Goal: Task Accomplishment & Management: Manage account settings

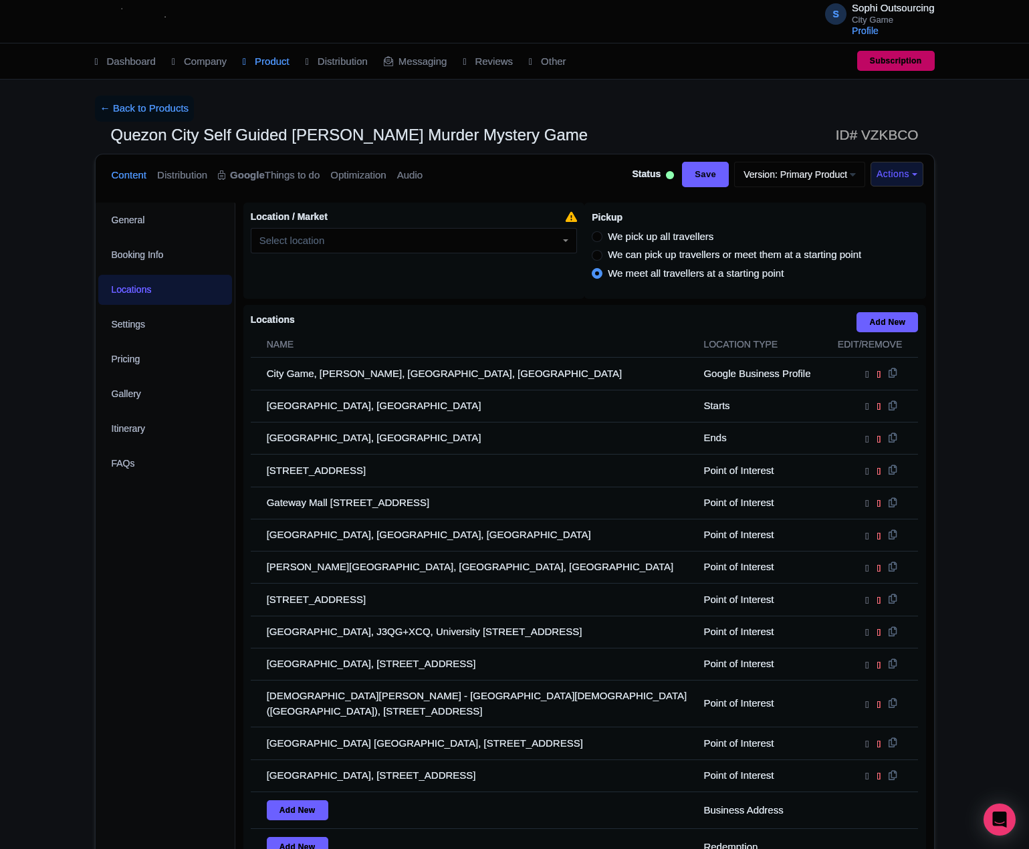
click at [98, 266] on div "General Booking Info Locations Settings Pricing Gallery Itinerary FAQs" at bounding box center [166, 584] width 140 height 762
click at [140, 110] on link "← Back to Products" at bounding box center [145, 109] width 100 height 26
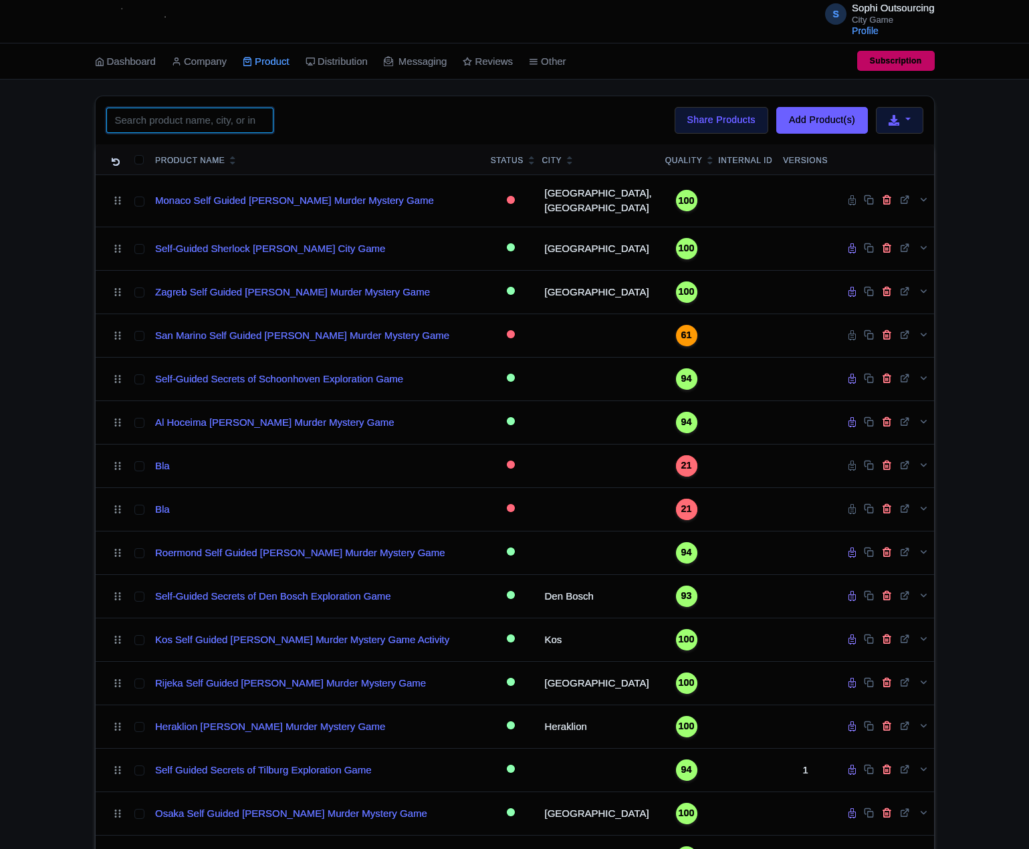
click at [223, 124] on input "search" at bounding box center [189, 120] width 167 height 25
paste input "Denpasar"
type input "Denpasar"
click button "Search" at bounding box center [0, 0] width 0 height 0
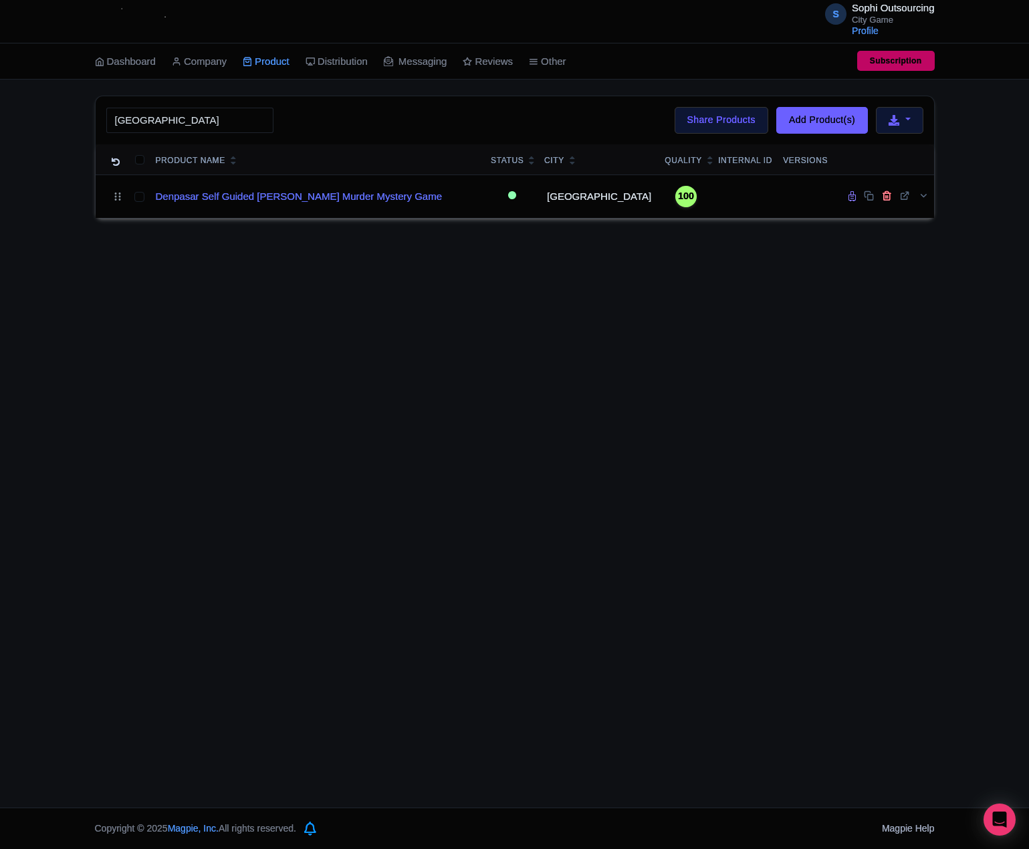
click at [179, 275] on div "S Sophi Outsourcing City Game Profile Users Settings Sign out Dashboard Company…" at bounding box center [514, 404] width 1029 height 808
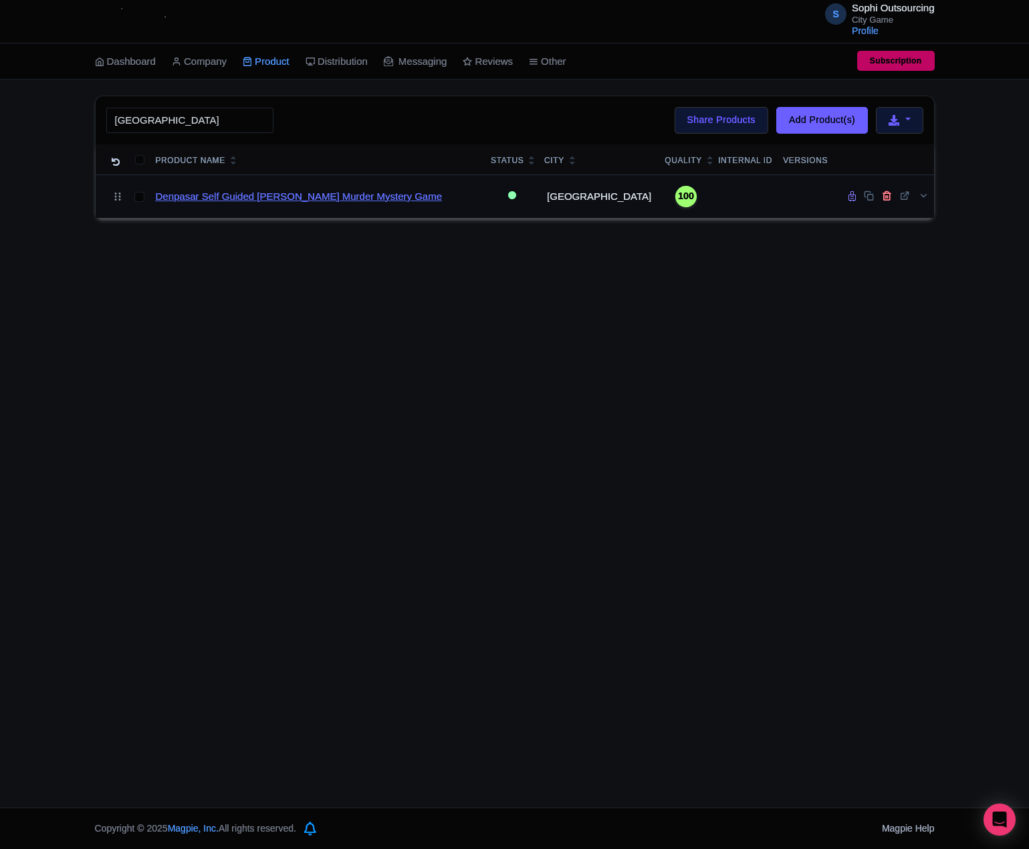
click at [281, 201] on link "Denpasar Self Guided Sherlock Holmes Murder Mystery Game" at bounding box center [299, 196] width 286 height 15
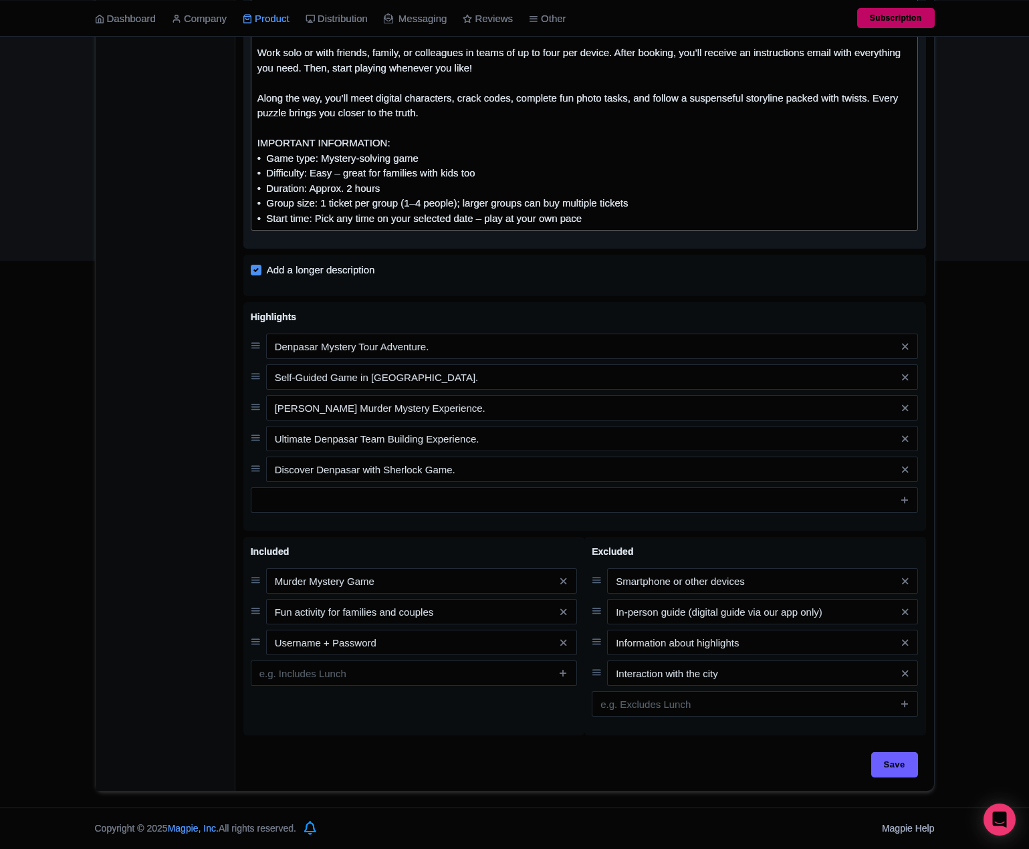
scroll to position [265, 0]
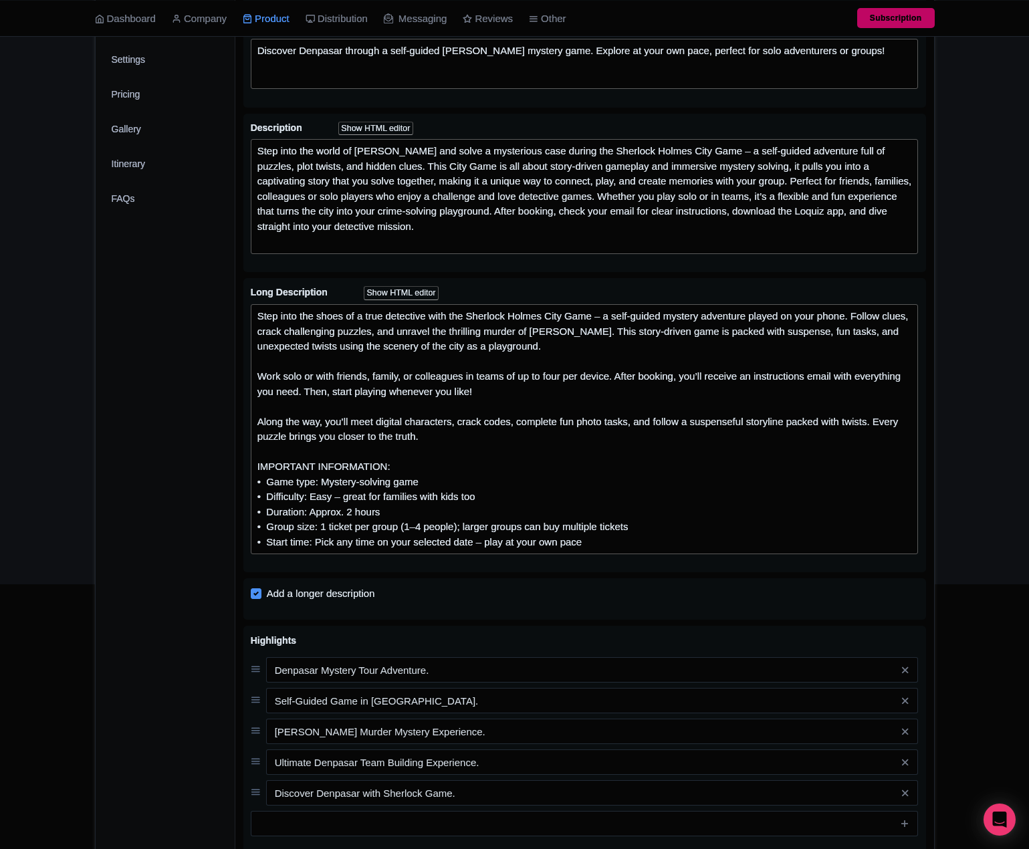
drag, startPoint x: 241, startPoint y: 841, endPoint x: 247, endPoint y: 853, distance: 13.8
drag, startPoint x: 247, startPoint y: 853, endPoint x: 171, endPoint y: 721, distance: 152.8
click at [171, 721] on div "General Booking Info Locations Settings Pricing Gallery Itinerary FAQs" at bounding box center [166, 526] width 140 height 1177
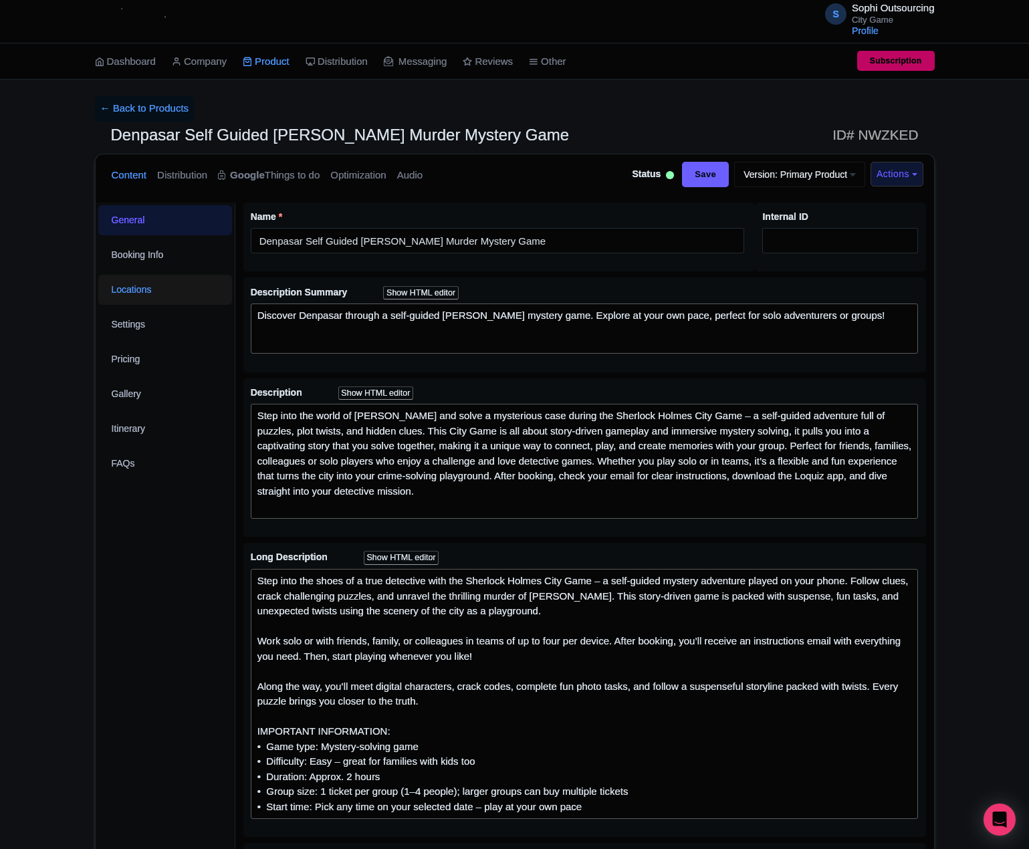
click at [146, 301] on link "Locations" at bounding box center [165, 290] width 134 height 30
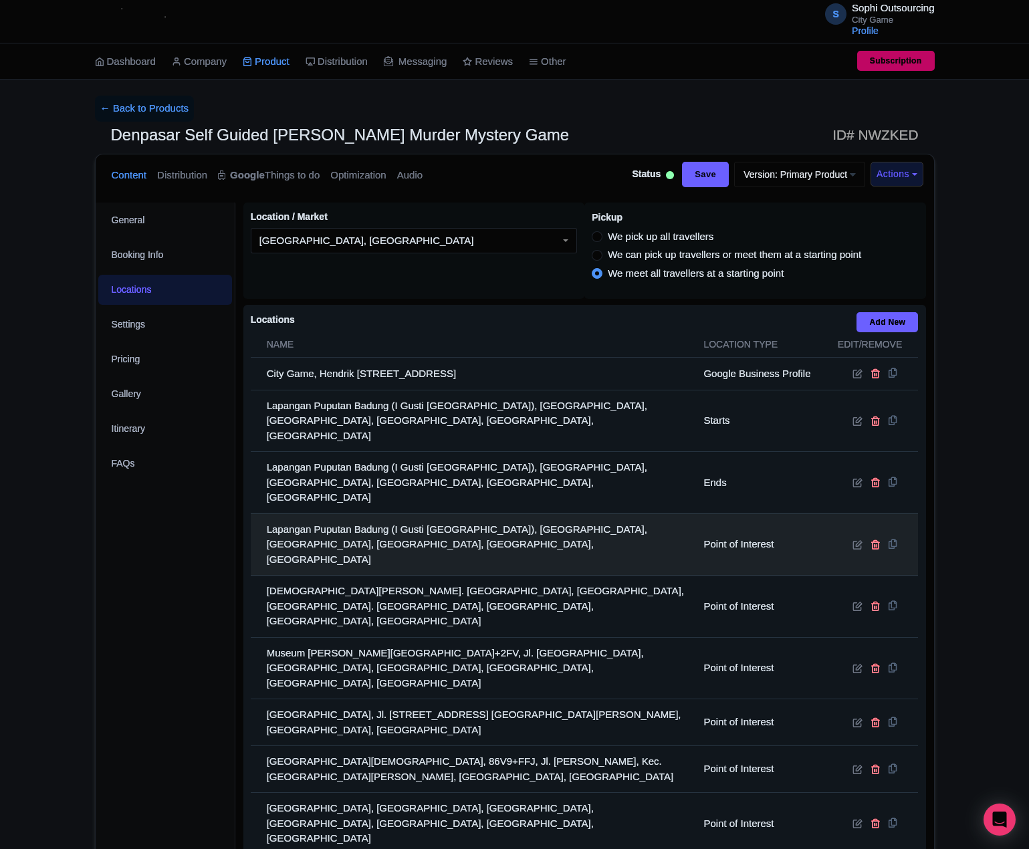
scroll to position [191, 0]
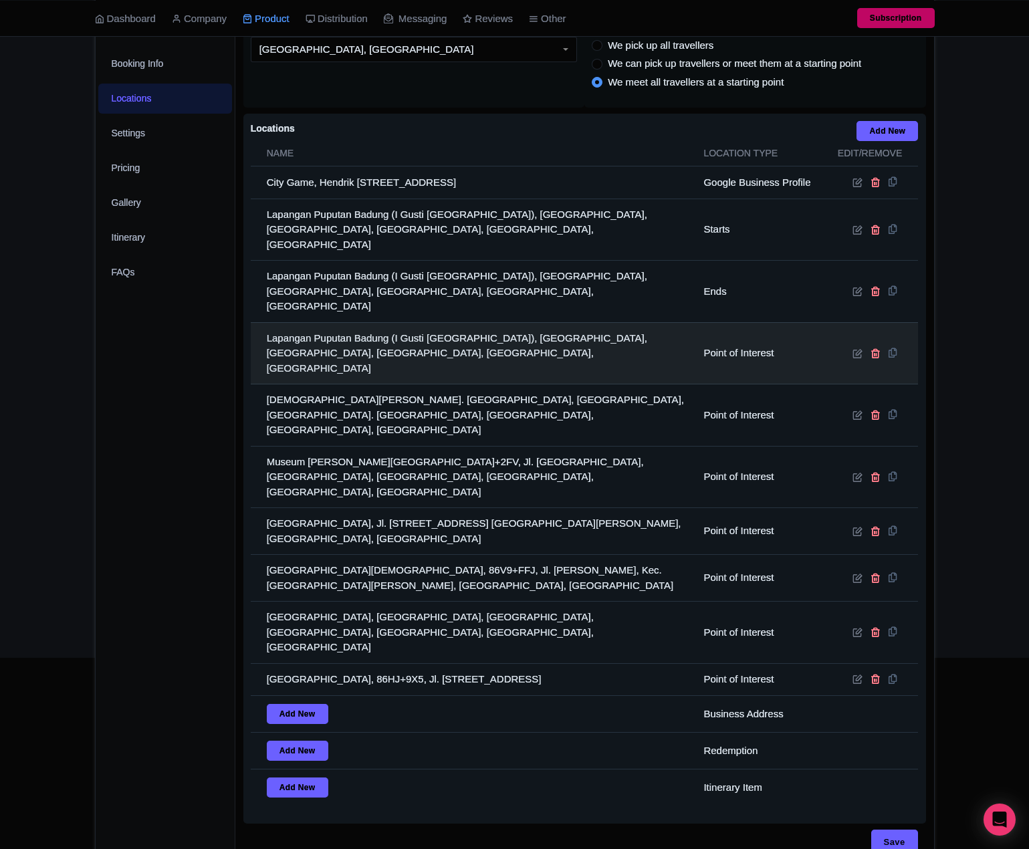
click at [556, 322] on td "Lapangan Puputan Badung (I Gusti Ngurah Made Agung), Dauh Puri Kangin, Denpasar…" at bounding box center [473, 353] width 445 height 62
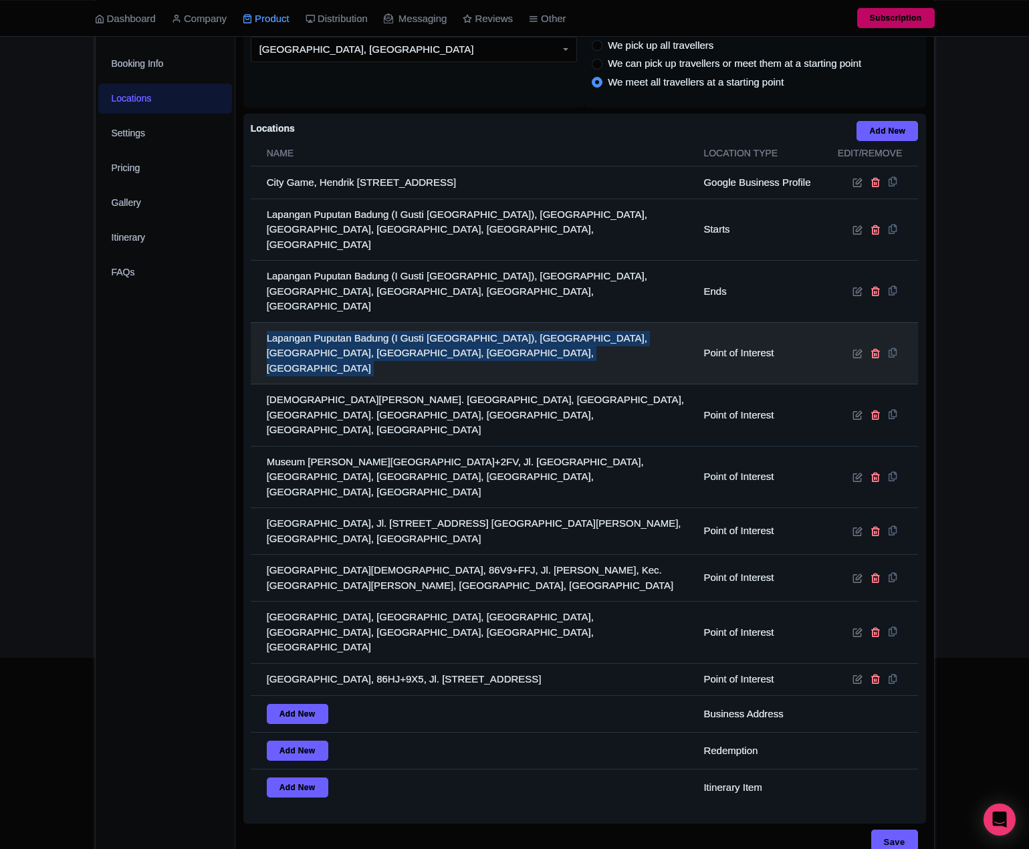
click at [556, 322] on td "Lapangan Puputan Badung (I Gusti Ngurah Made Agung), Dauh Puri Kangin, Denpasar…" at bounding box center [473, 353] width 445 height 62
copy tr "Lapangan Puputan Badung (I Gusti Ngurah Made Agung), Dauh Puri Kangin, Denpasar…"
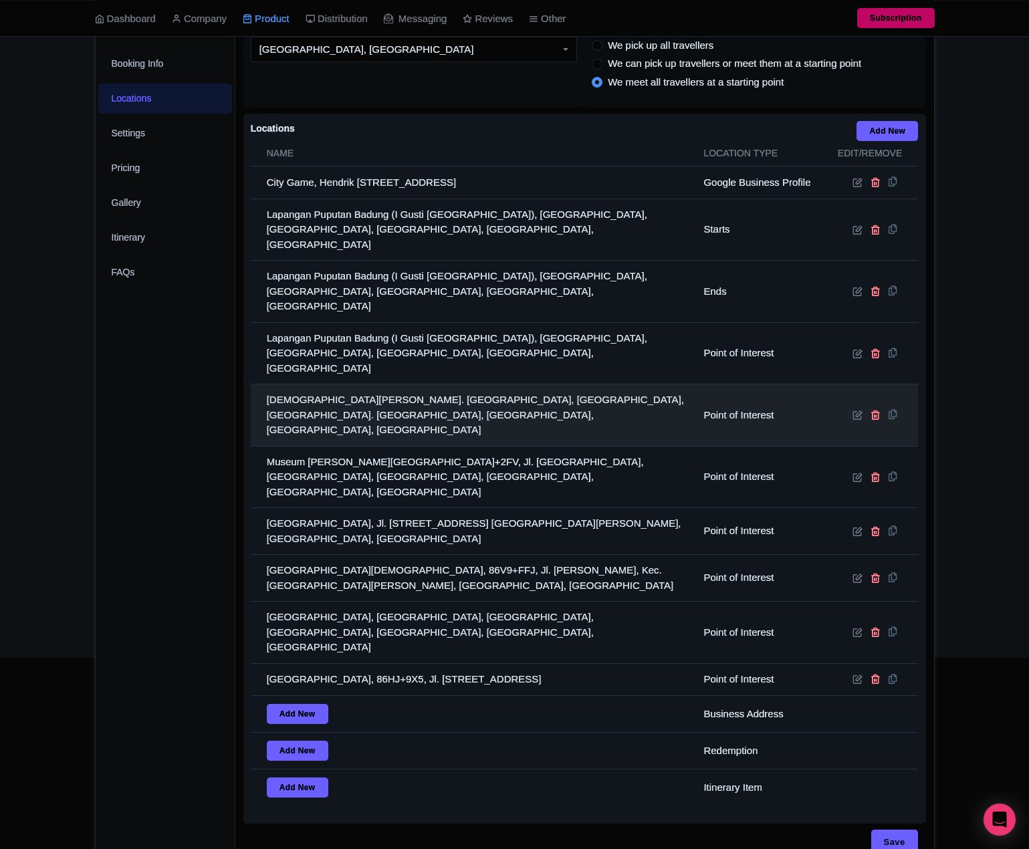
click at [371, 385] on td "Jagatnatha Temple, Jl. Nusa Dua, Benoa, Kec. Kuta Sel., Kabupaten Badung, Bali …" at bounding box center [473, 416] width 445 height 62
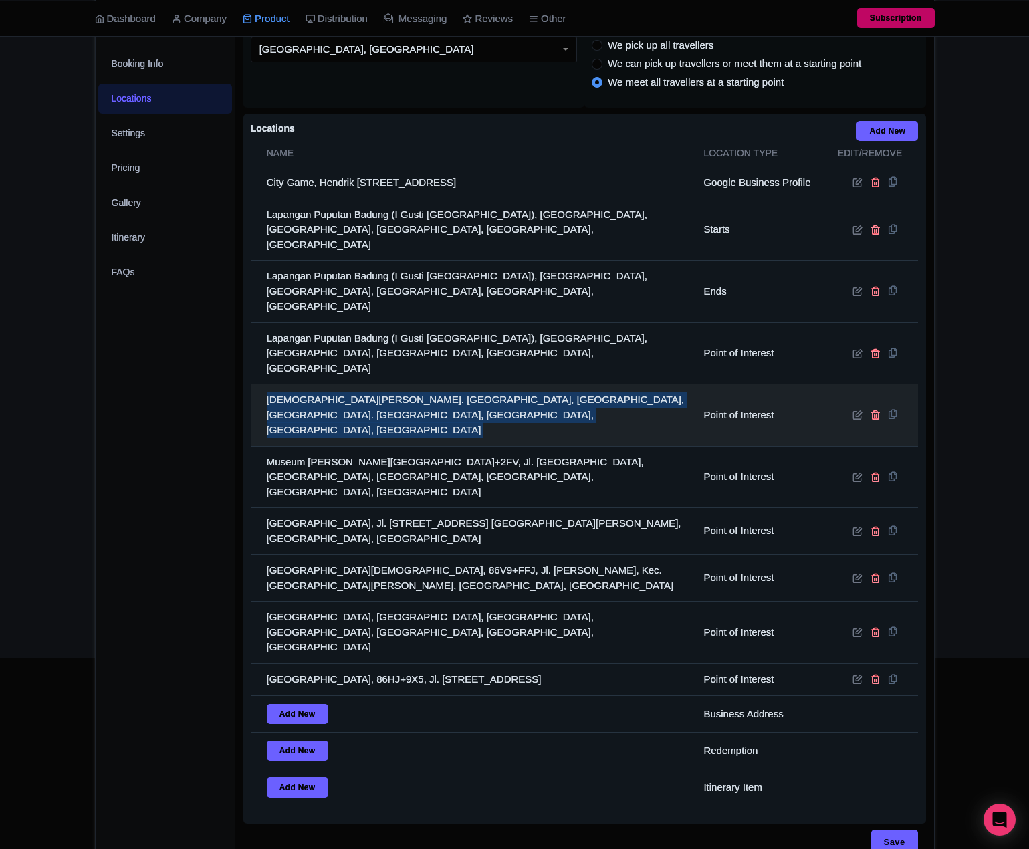
click at [371, 385] on td "Jagatnatha Temple, Jl. Nusa Dua, Benoa, Kec. Kuta Sel., Kabupaten Badung, Bali …" at bounding box center [473, 416] width 445 height 62
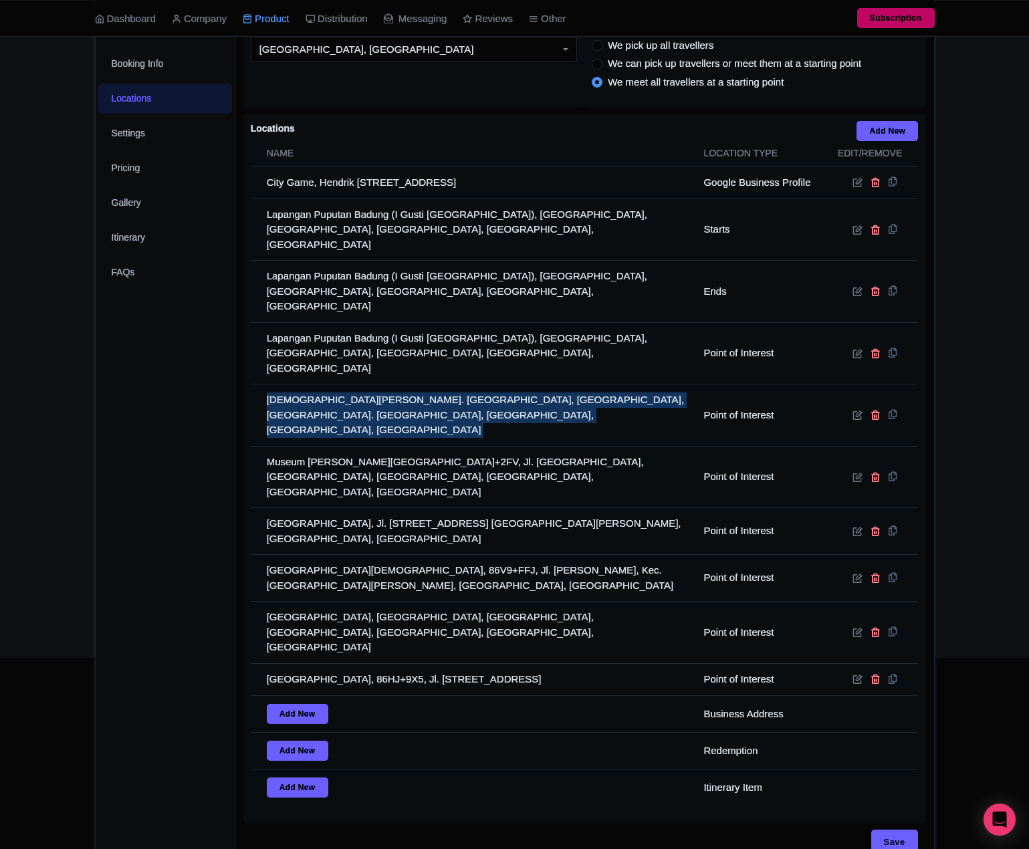
copy tr "Jagatnatha Temple, Jl. Nusa Dua, Benoa, Kec. Kuta Sel., Kabupaten Badung, Bali …"
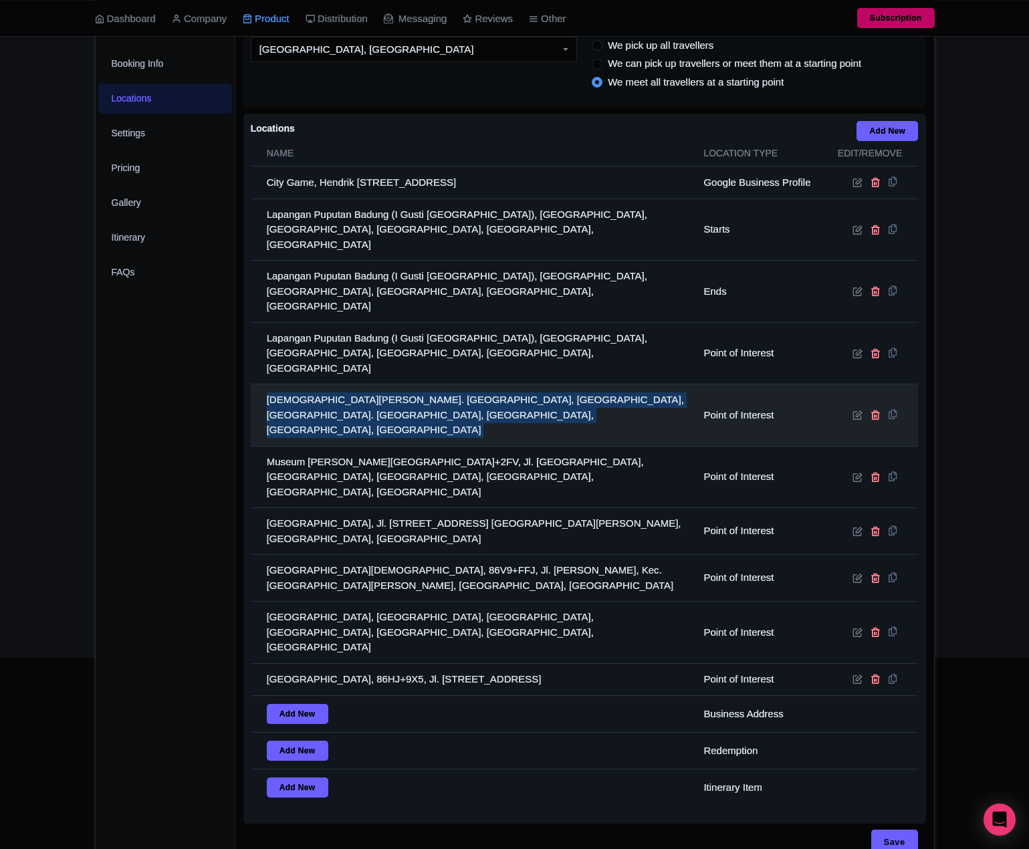
click at [313, 385] on td "Jagatnatha Temple, Jl. Nusa Dua, Benoa, Kec. Kuta Sel., Kabupaten Badung, Bali …" at bounding box center [473, 416] width 445 height 62
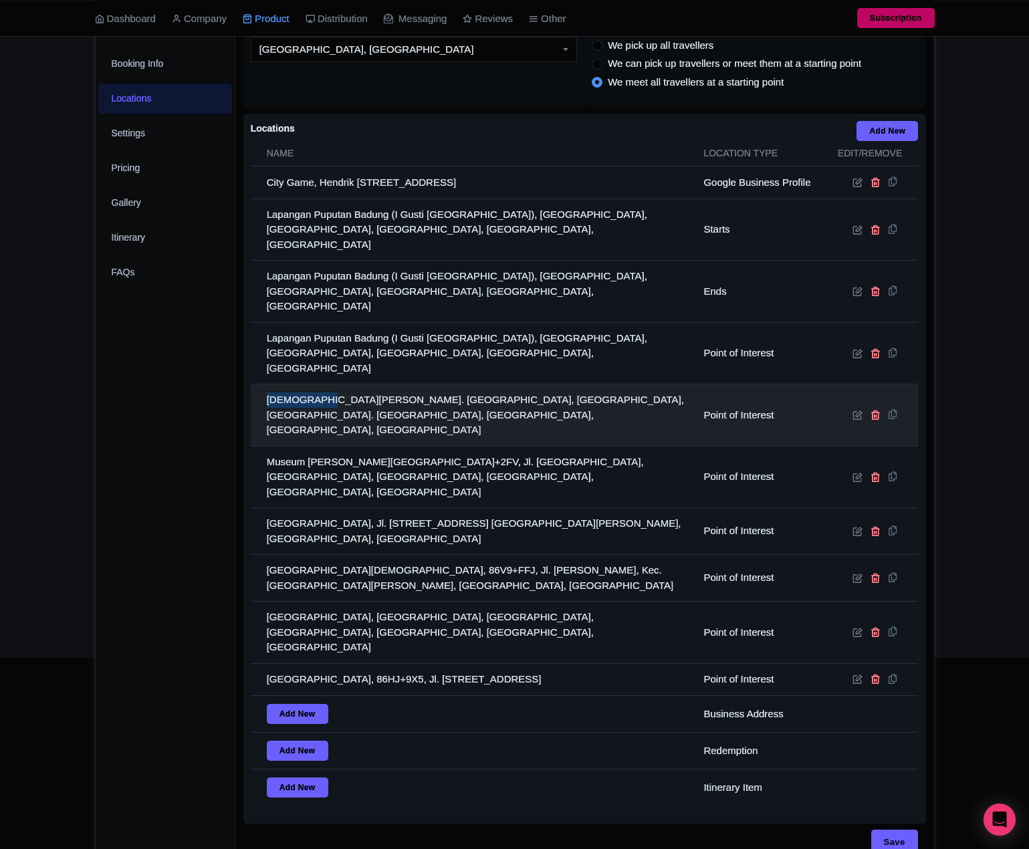
click at [313, 385] on td "Jagatnatha Temple, Jl. Nusa Dua, Benoa, Kec. Kuta Sel., Kabupaten Badung, Bali …" at bounding box center [473, 416] width 445 height 62
click at [287, 386] on td "Jagatnatha Temple, Jl. Nusa Dua, Benoa, Kec. Kuta Sel., Kabupaten Badung, Bali …" at bounding box center [473, 416] width 445 height 62
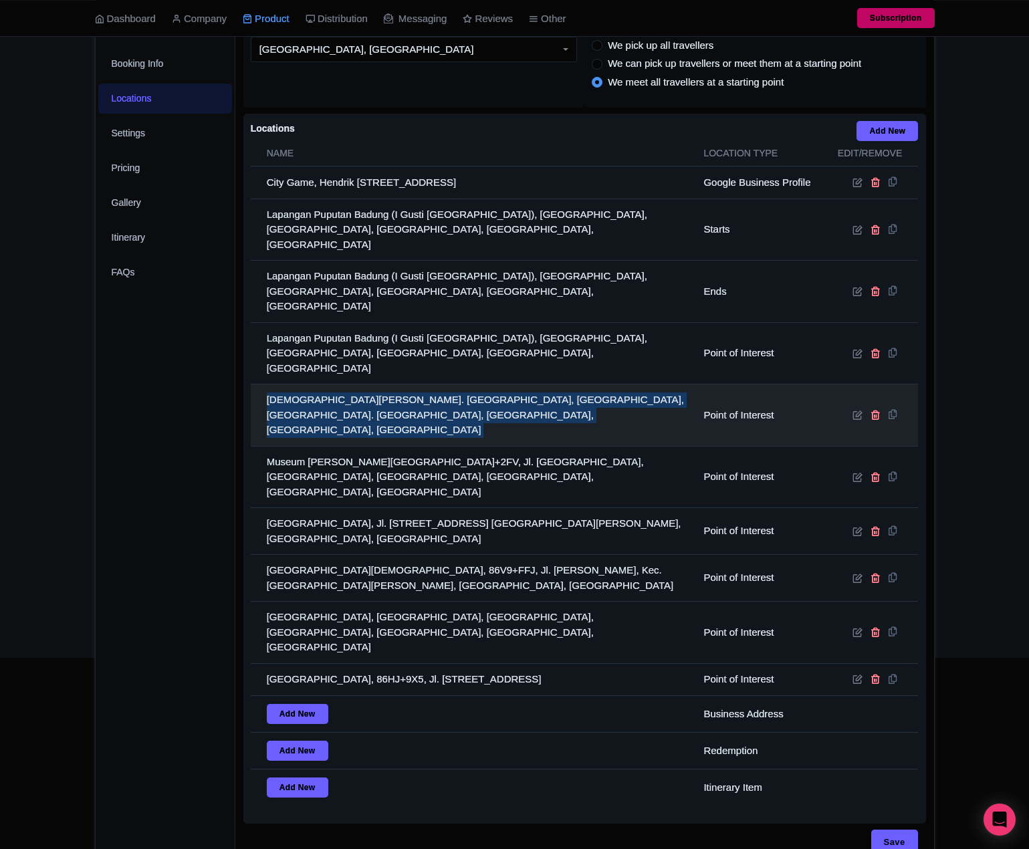
click at [287, 386] on td "Jagatnatha Temple, Jl. Nusa Dua, Benoa, Kec. Kuta Sel., Kabupaten Badung, Bali …" at bounding box center [473, 416] width 445 height 62
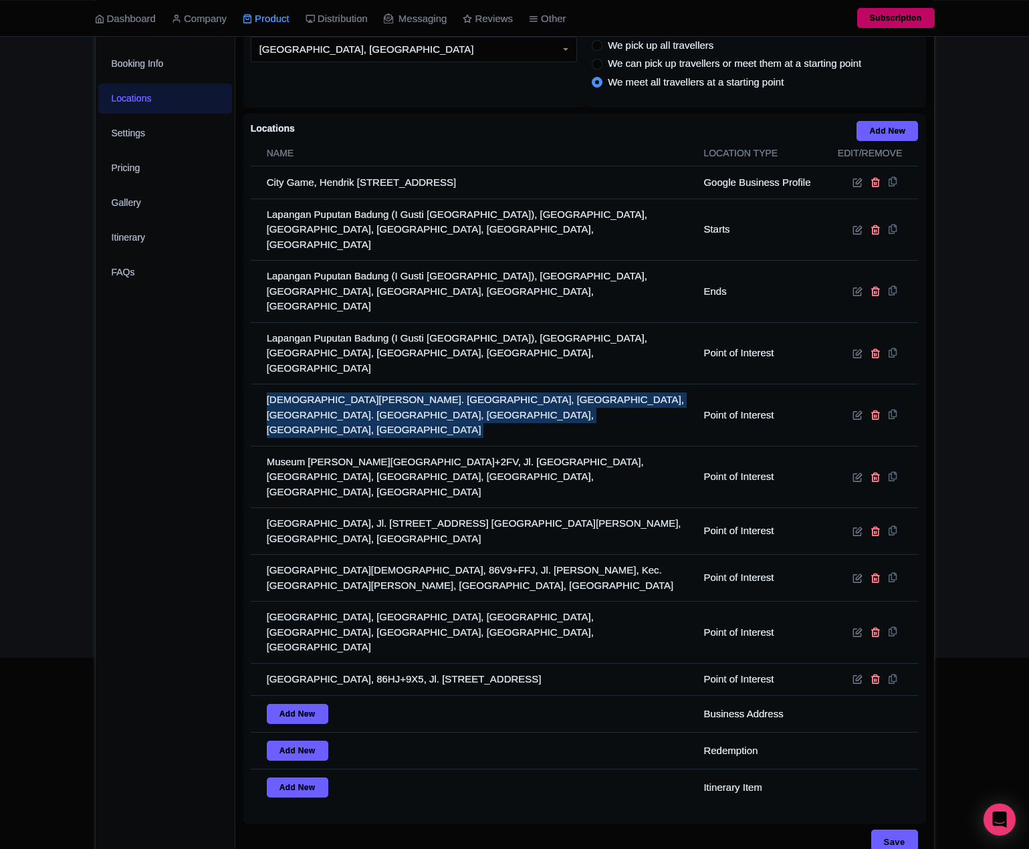
copy tr "Jagatnatha Temple, Jl. Nusa Dua, Benoa, Kec. Kuta Sel., Kabupaten Badung, Bali …"
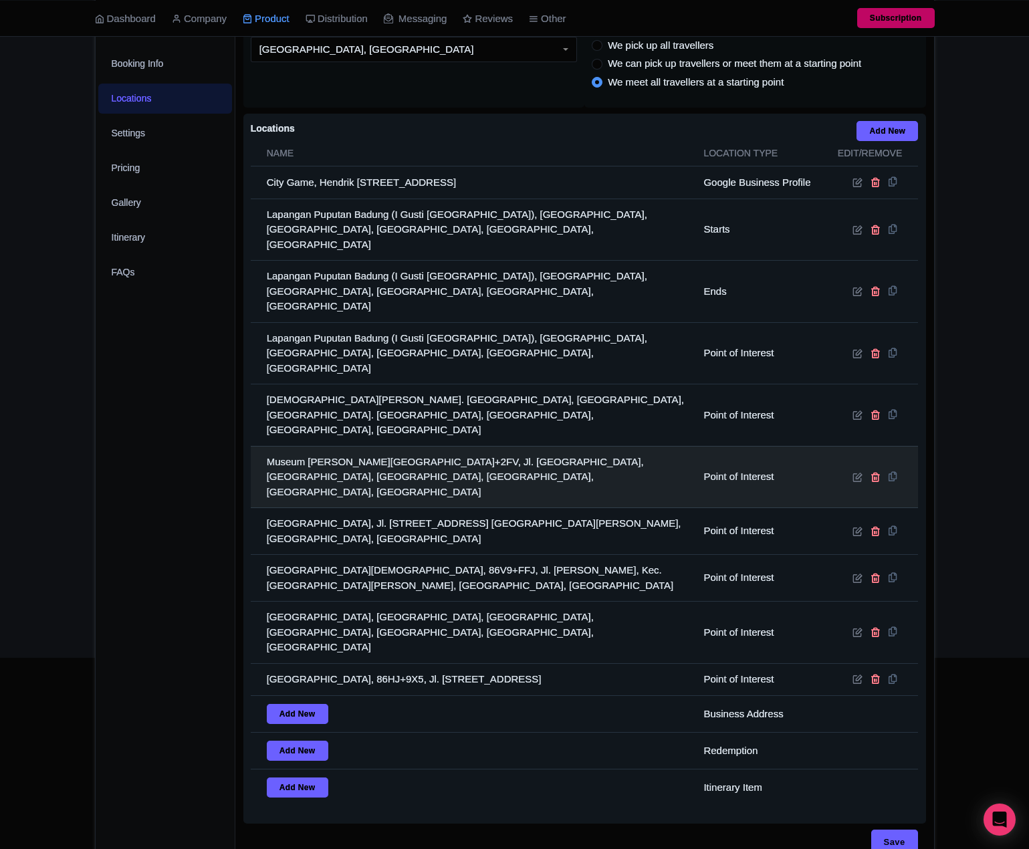
click at [316, 446] on td "Museum Le Mayeur, 87G7+2FV, Jl. Hang Tuah, Sanur Kaja, Denpasar Selatan, Kota D…" at bounding box center [473, 477] width 445 height 62
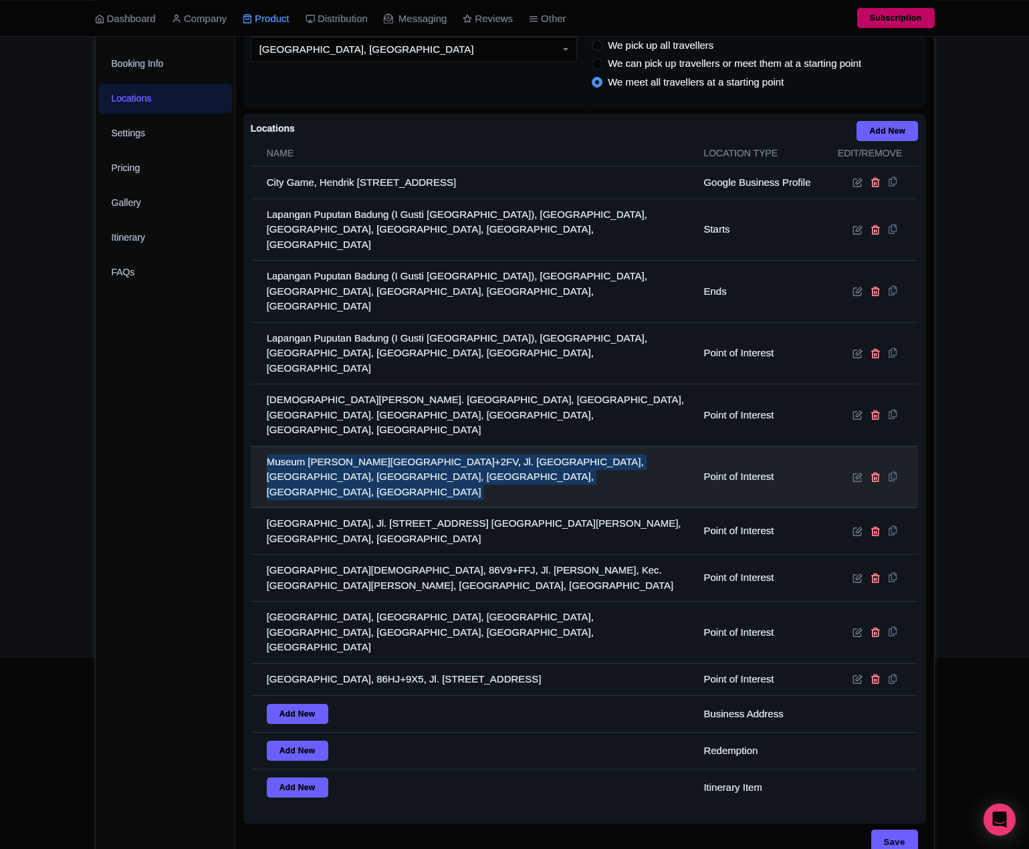
click at [315, 446] on td "Museum Le Mayeur, 87G7+2FV, Jl. Hang Tuah, Sanur Kaja, Denpasar Selatan, Kota D…" at bounding box center [473, 477] width 445 height 62
click at [287, 446] on td "Museum Le Mayeur, 87G7+2FV, Jl. Hang Tuah, Sanur Kaja, Denpasar Selatan, Kota D…" at bounding box center [473, 477] width 445 height 62
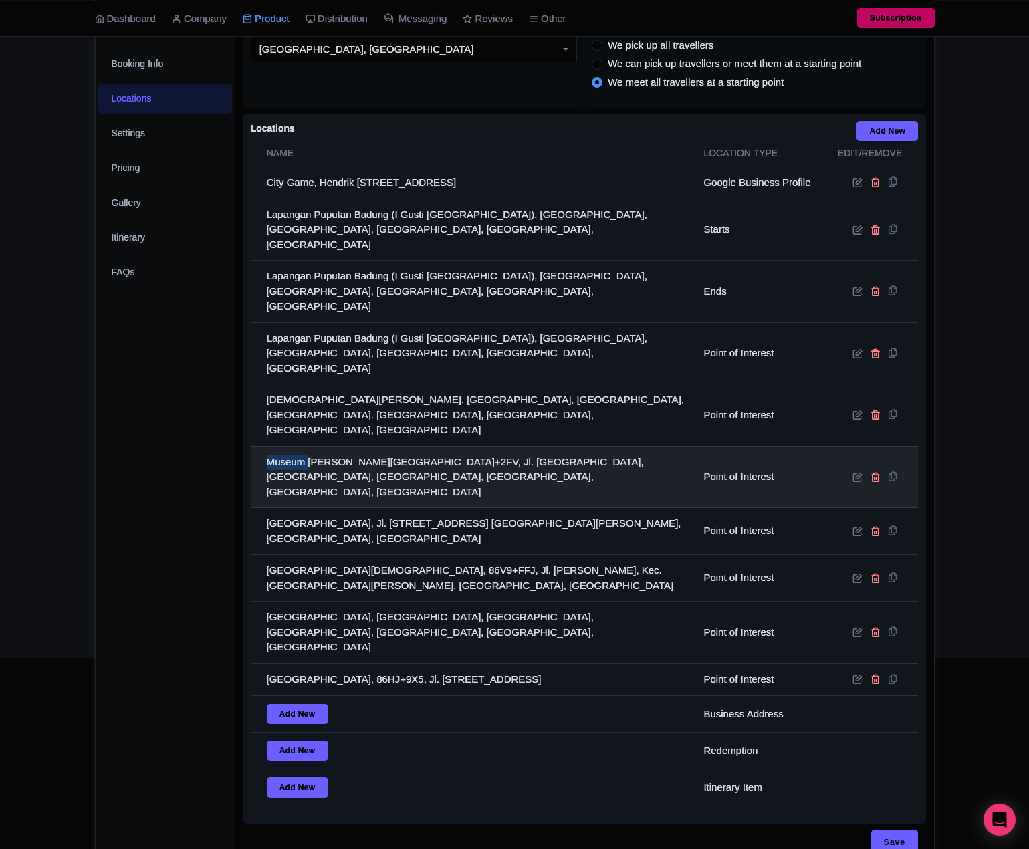
click at [287, 446] on td "Museum Le Mayeur, 87G7+2FV, Jl. Hang Tuah, Sanur Kaja, Denpasar Selatan, Kota D…" at bounding box center [473, 477] width 445 height 62
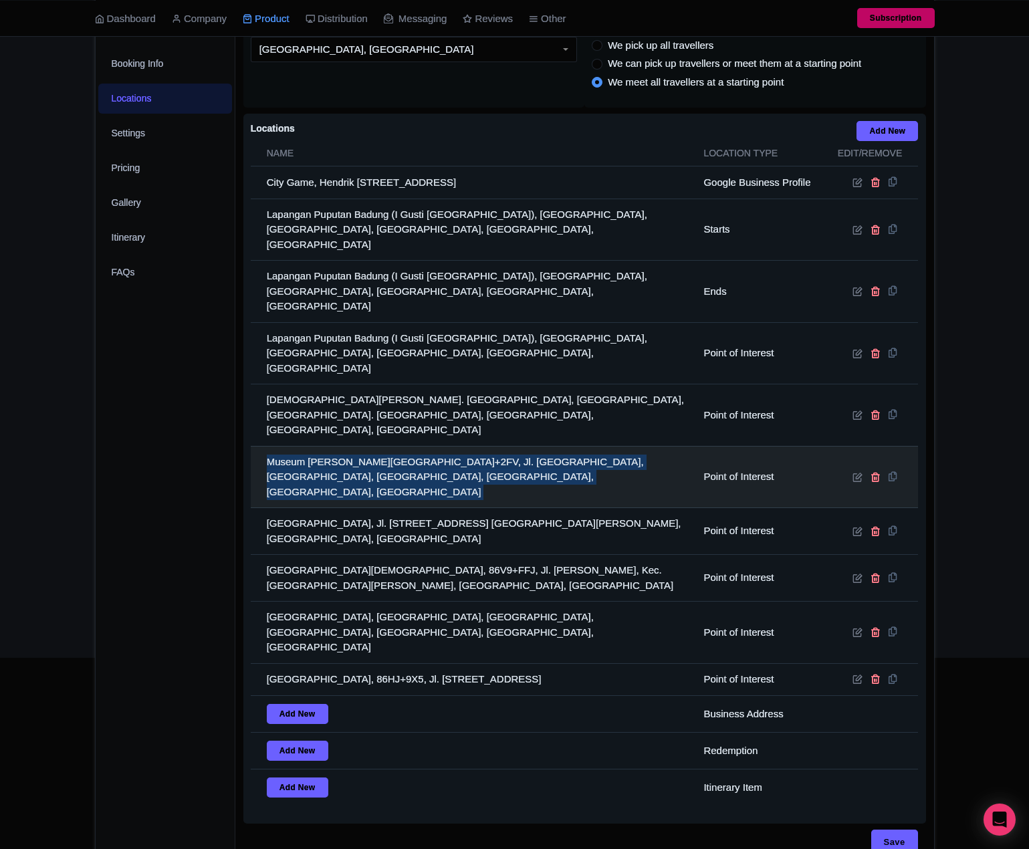
click at [287, 446] on td "Museum Le Mayeur, 87G7+2FV, Jl. Hang Tuah, Sanur Kaja, Denpasar Selatan, Kota D…" at bounding box center [473, 477] width 445 height 62
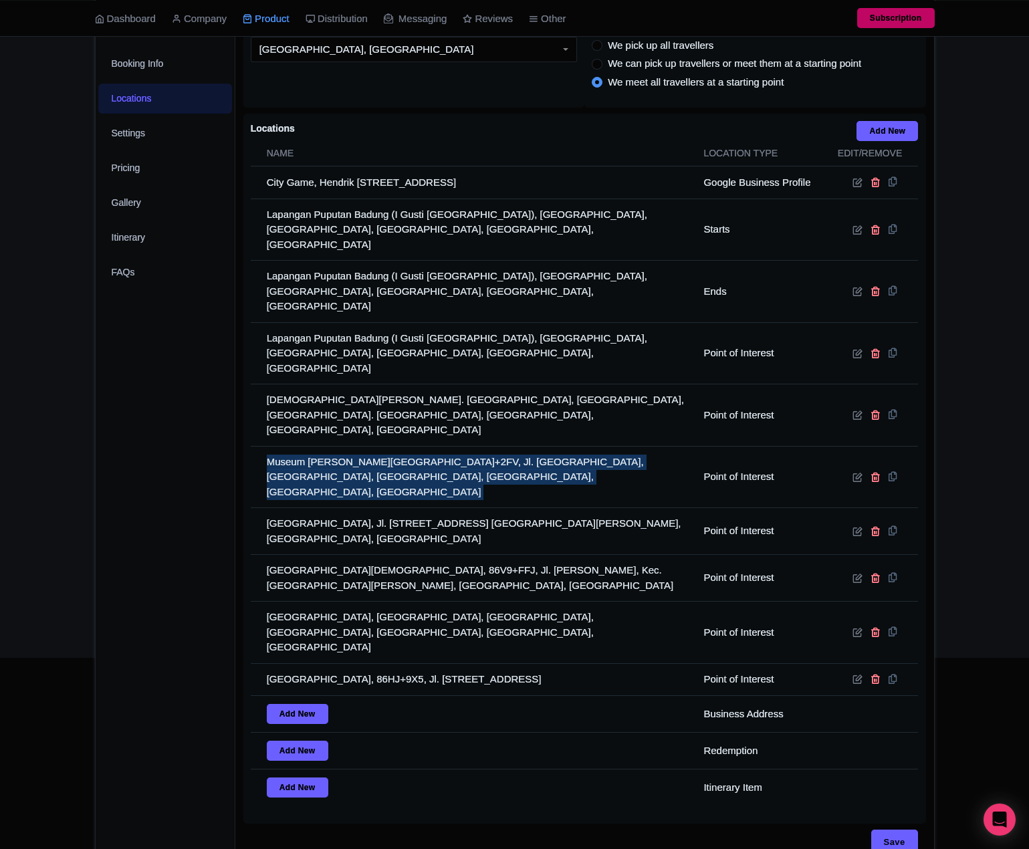
copy tr "Museum Le Mayeur, 87G7+2FV, Jl. Hang Tuah, Sanur Kaja, Denpasar Selatan, Kota D…"
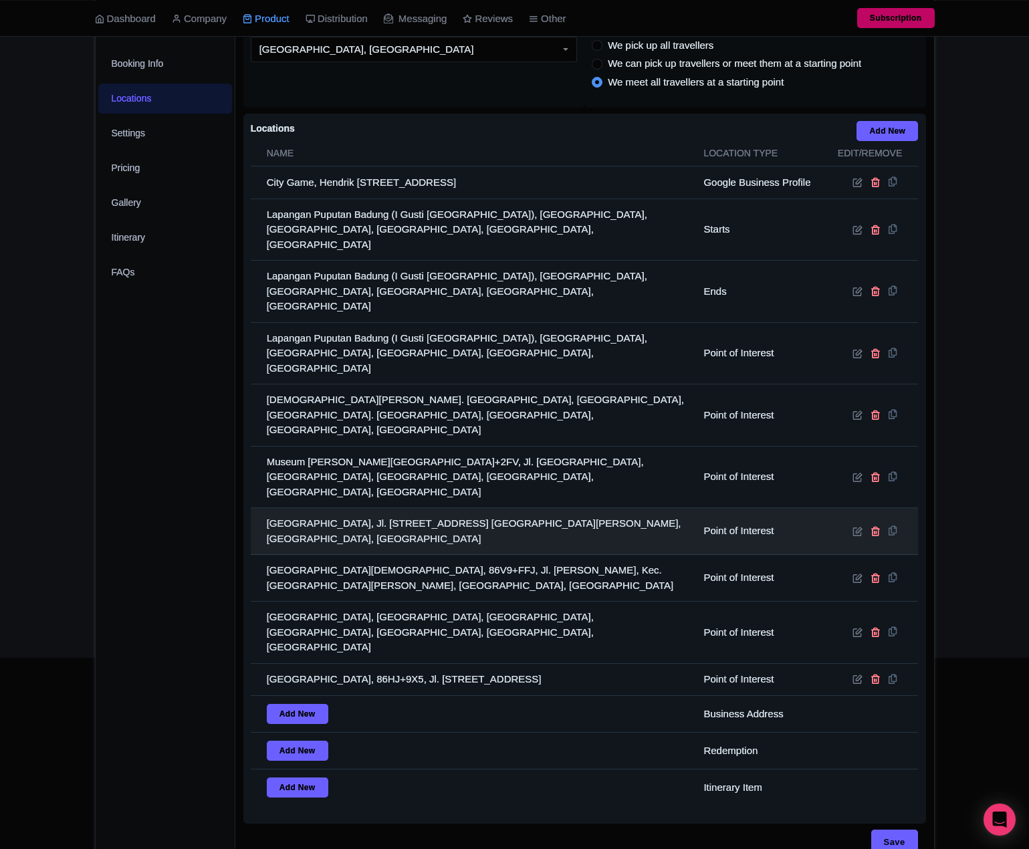
click at [358, 508] on td "Bali Museum, Jl. Mayor Wisnu No.1, Dangin Puri, Kec. Denpasar Tim., Kota Denpas…" at bounding box center [473, 531] width 445 height 47
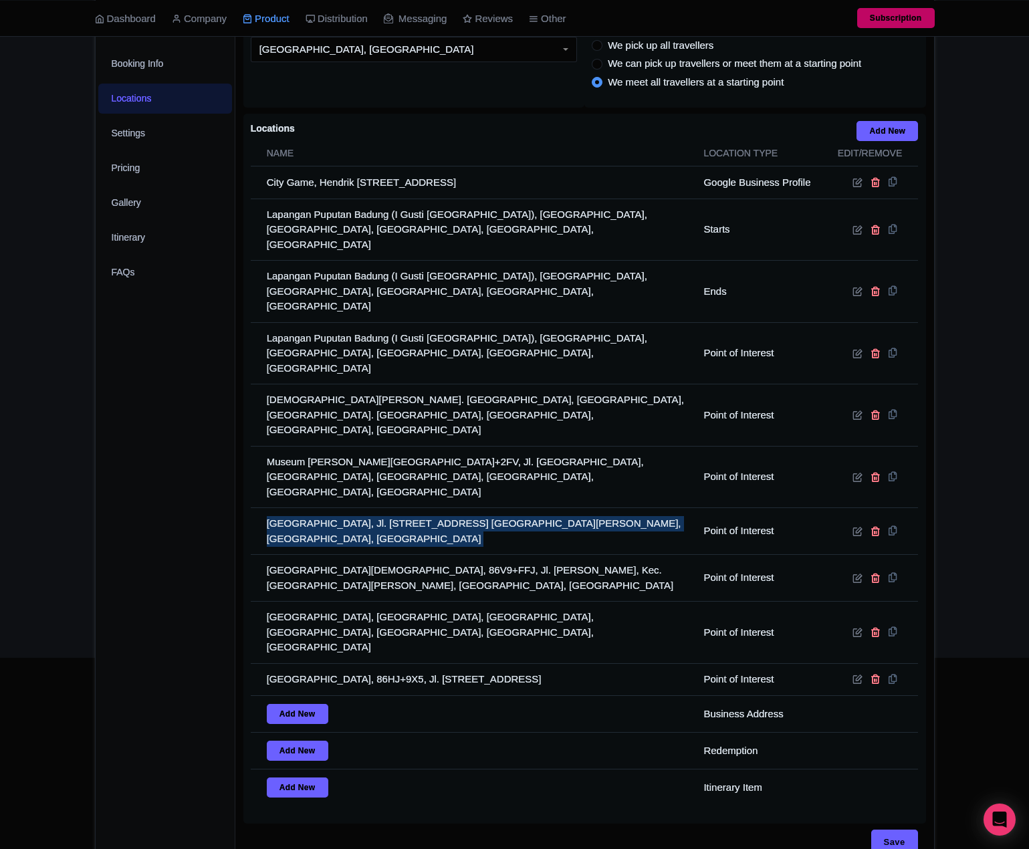
copy tr "Bali Museum, Jl. Mayor Wisnu No.1, Dangin Puri, Kec. Denpasar Tim., Kota Denpas…"
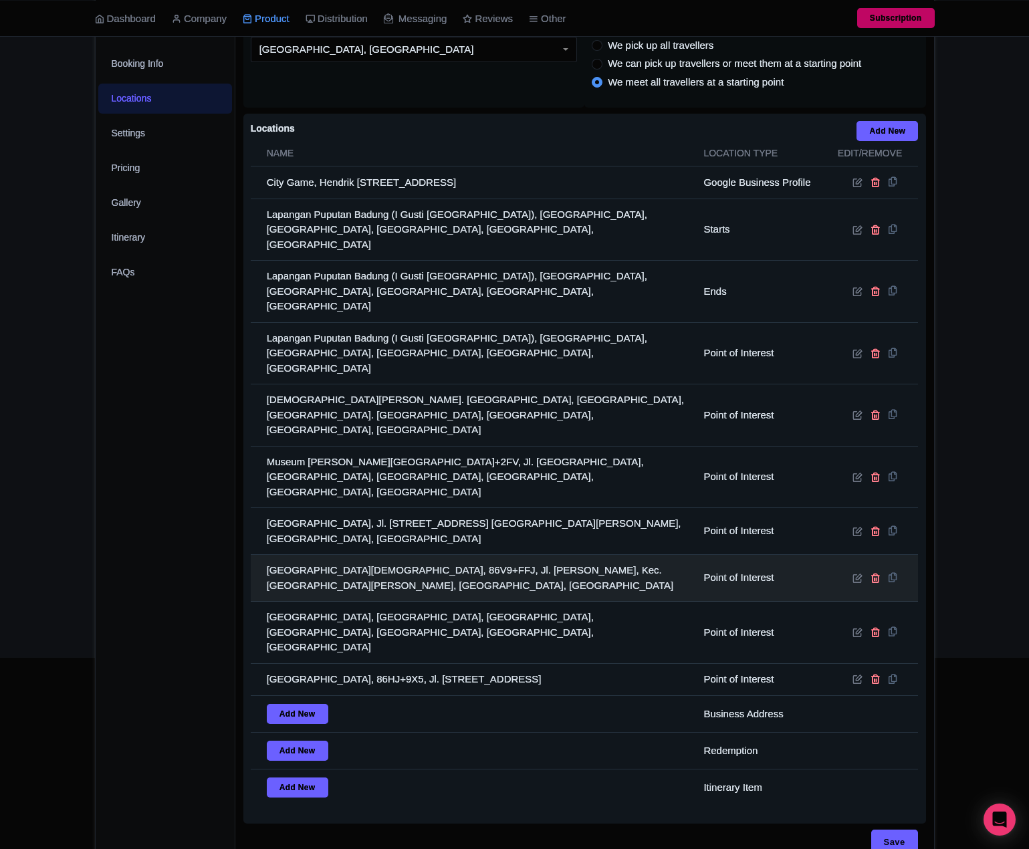
click at [431, 555] on td "Agung Jagatnatha Temple, 86V9+FFJ, Jl. Surapati, Dangin Puri, Kec. Denpasar Tim…" at bounding box center [473, 578] width 445 height 47
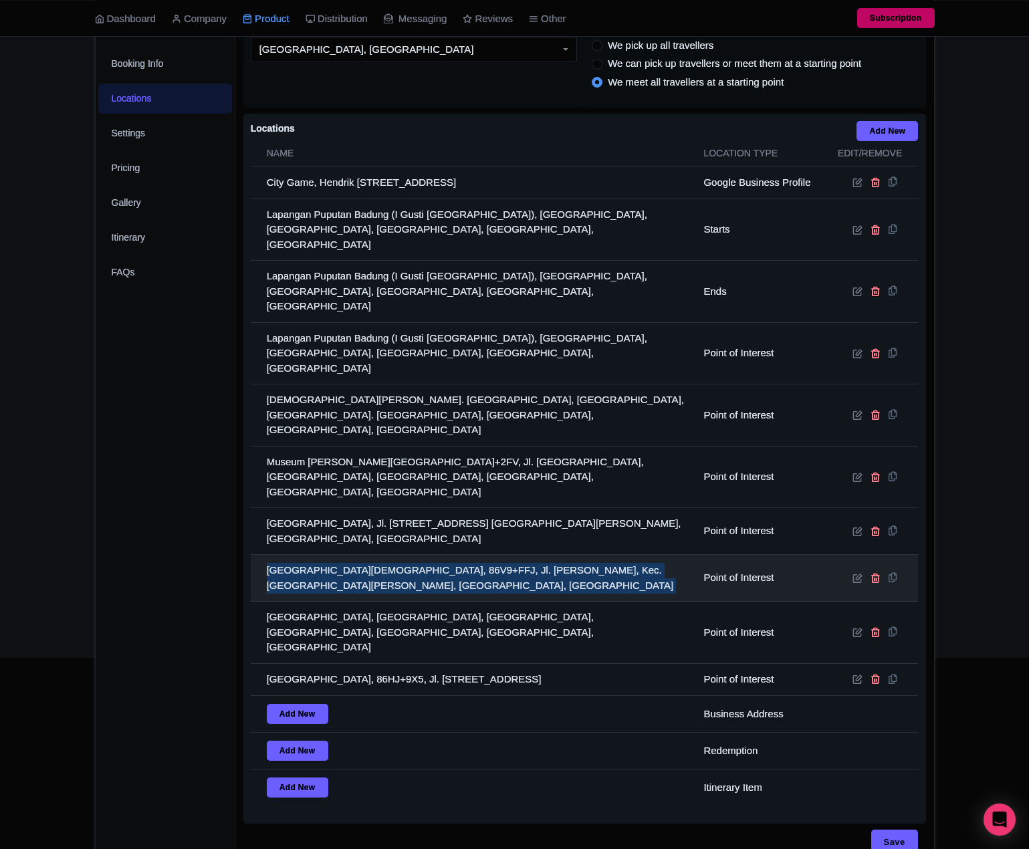
click at [431, 555] on td "Agung Jagatnatha Temple, 86V9+FFJ, Jl. Surapati, Dangin Puri, Kec. Denpasar Tim…" at bounding box center [473, 578] width 445 height 47
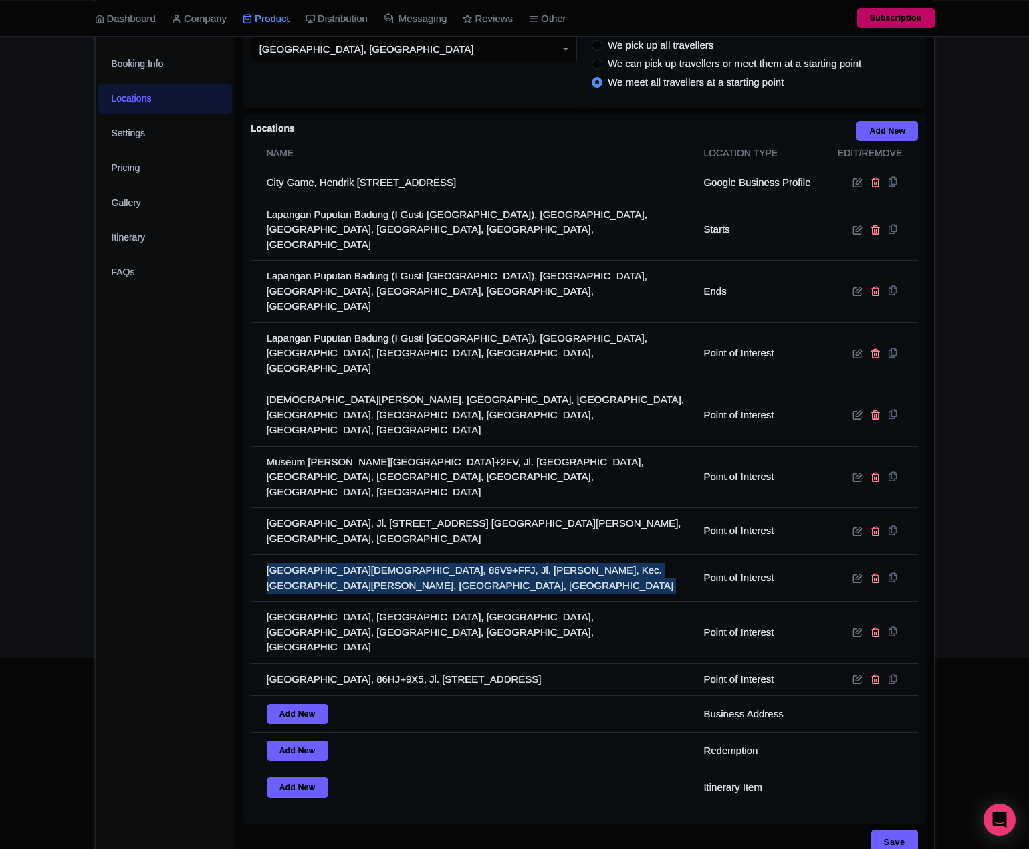
copy tr "Agung Jagatnatha Temple, 86V9+FFJ, Jl. Surapati, Dangin Puri, Kec. Denpasar Tim…"
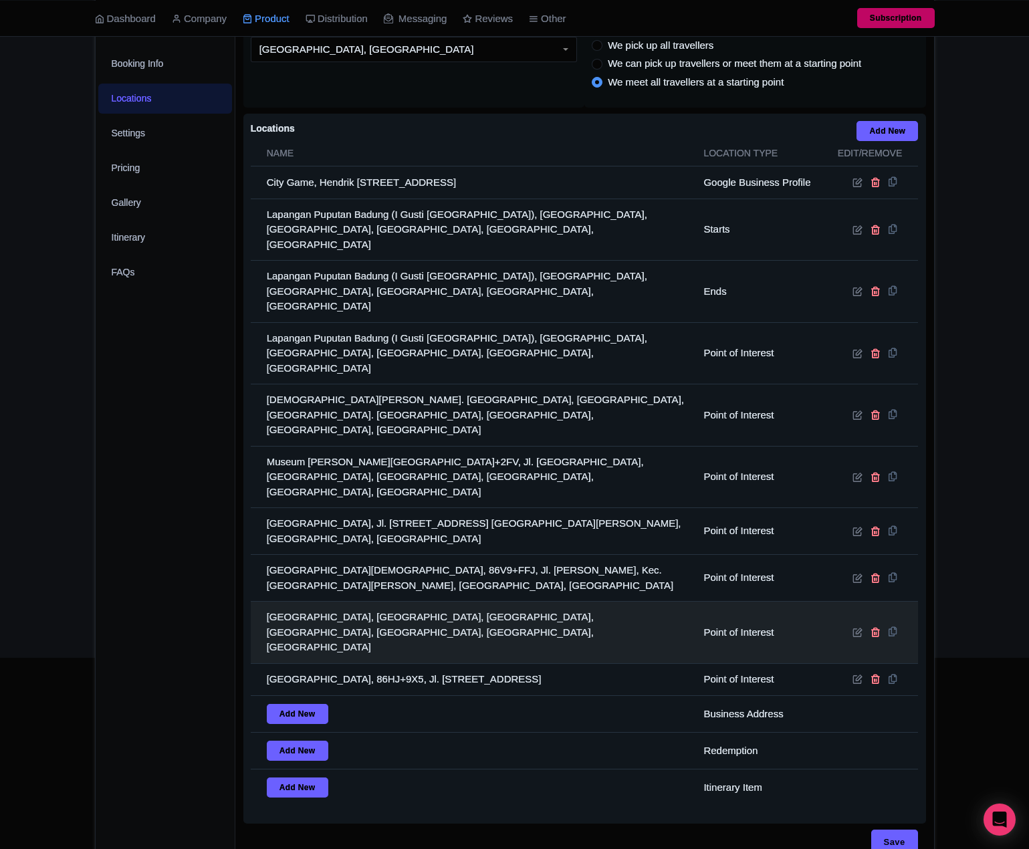
click at [362, 602] on td "Sanur Beach, Jalan Cemara, Sanur, Denpasar Selatan, Kota Denpasar, Bali, Indone…" at bounding box center [473, 633] width 445 height 62
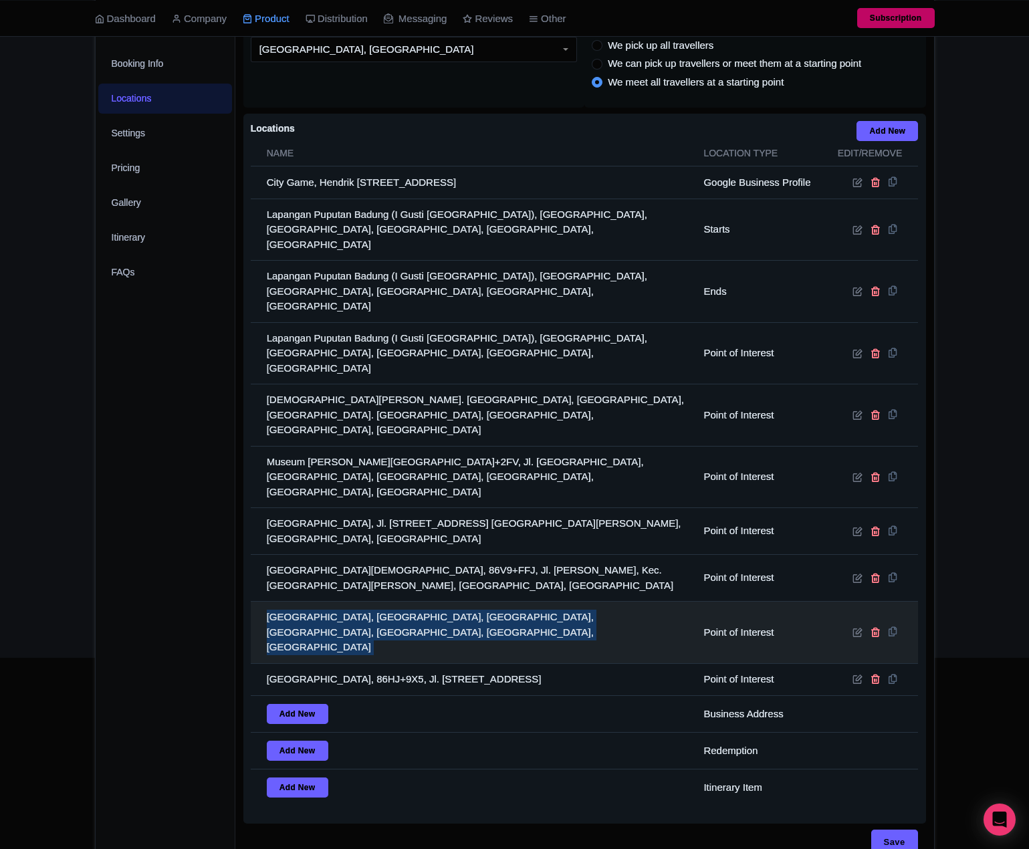
click at [362, 602] on td "Sanur Beach, Jalan Cemara, Sanur, Denpasar Selatan, Kota Denpasar, Bali, Indone…" at bounding box center [473, 633] width 445 height 62
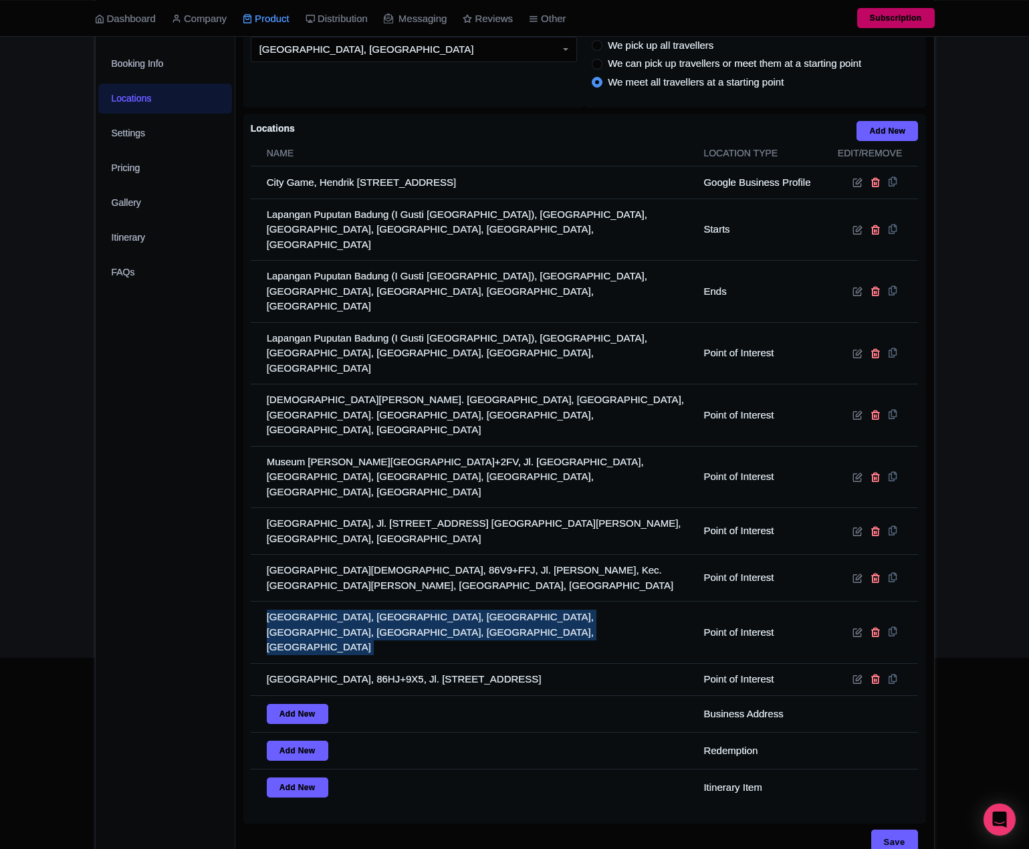
copy tr "Sanur Beach, Jalan Cemara, Sanur, Denpasar Selatan, Kota Denpasar, Bali, Indone…"
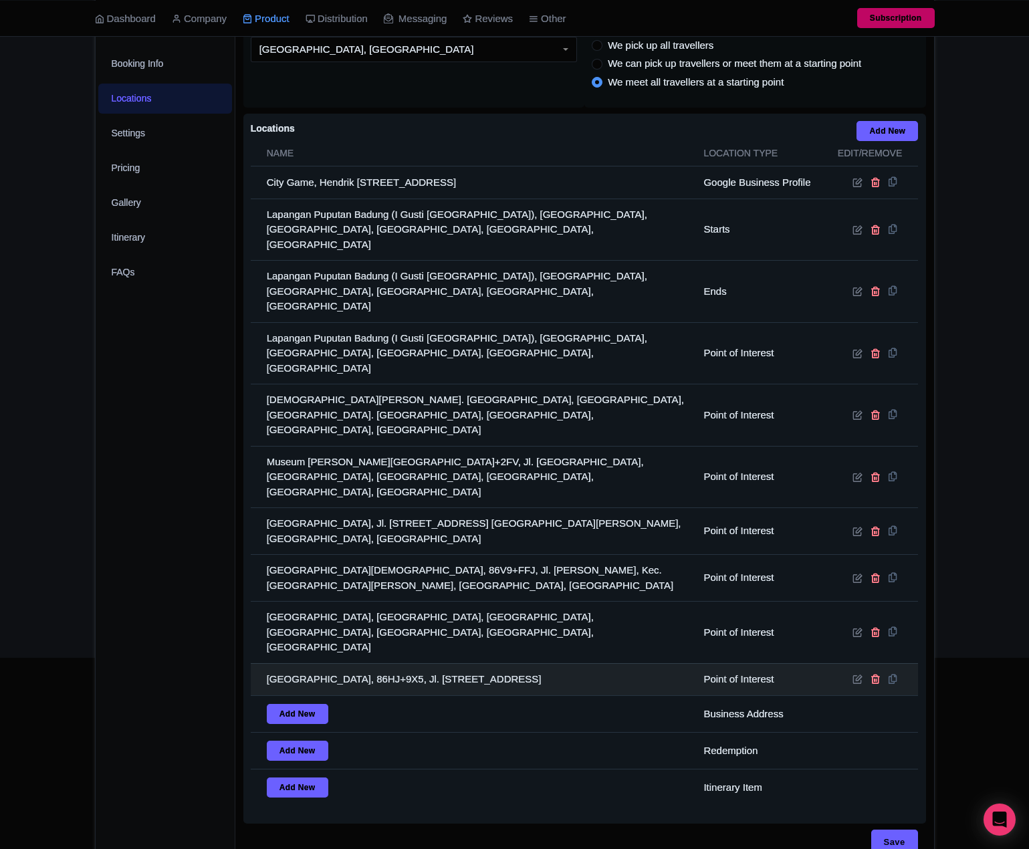
click at [424, 663] on td "Bajra Sandhi Monument, 86HJ+9X5, Jl. Raya Puputan No.142, Panjer, Denpasar Sela…" at bounding box center [473, 679] width 445 height 32
copy tr "Bajra Sandhi Monument, 86HJ+9X5, Jl. Raya Puputan No.142, Panjer, Denpasar Sela…"
